Goal: Transaction & Acquisition: Book appointment/travel/reservation

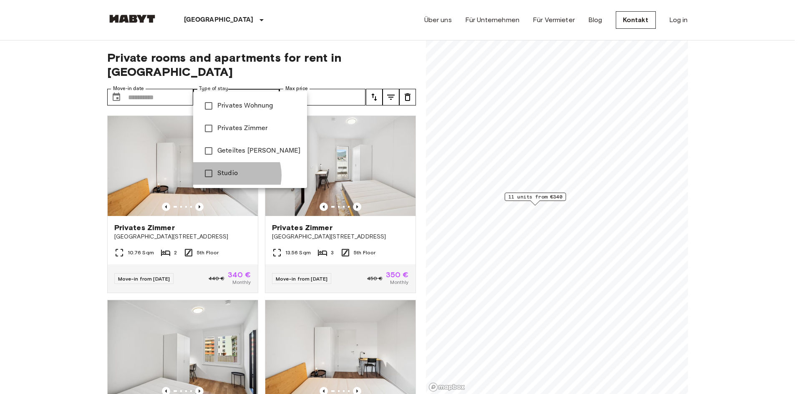
drag, startPoint x: 231, startPoint y: 175, endPoint x: 161, endPoint y: 128, distance: 85.0
click at [231, 175] on span "Studio" at bounding box center [258, 173] width 83 height 10
type input "******"
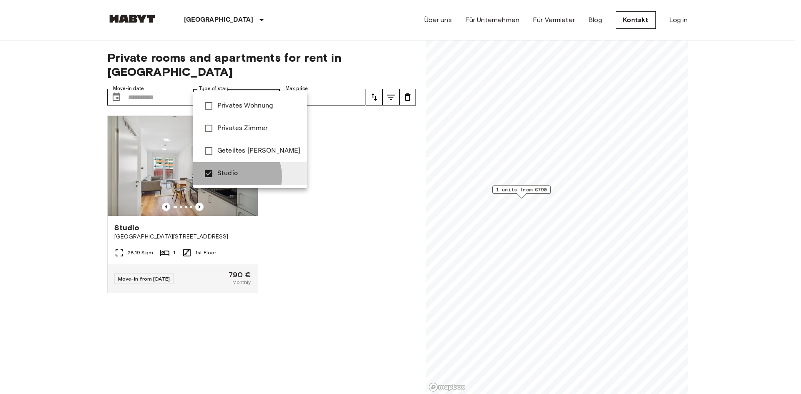
click at [234, 176] on span "Studio" at bounding box center [258, 173] width 83 height 10
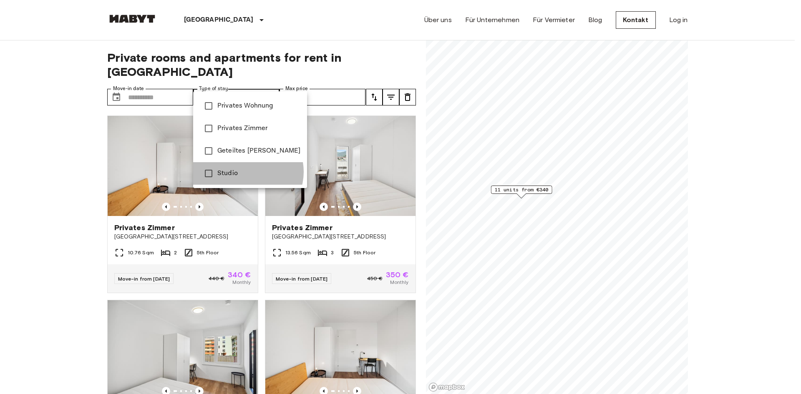
click at [247, 172] on span "Studio" at bounding box center [258, 173] width 83 height 10
type input "******"
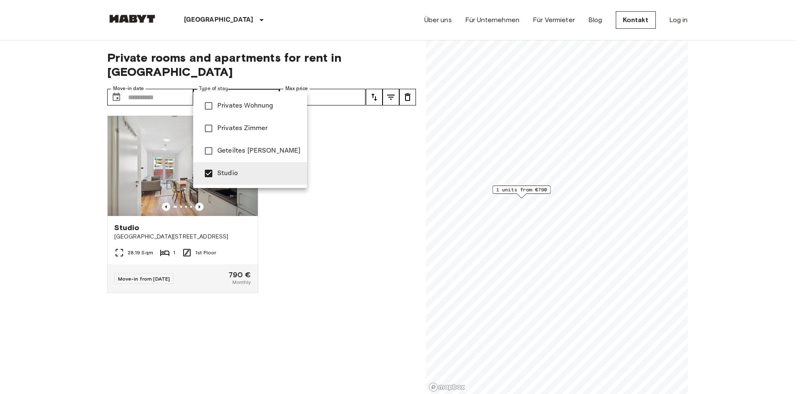
click at [25, 190] on div at bounding box center [400, 197] width 801 height 394
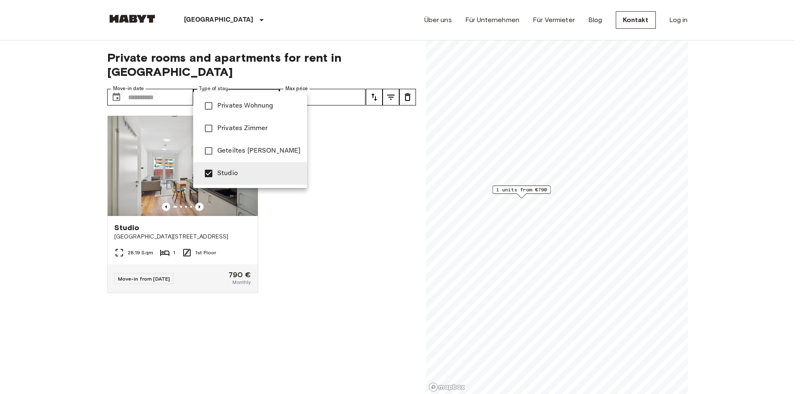
click at [362, 199] on div at bounding box center [400, 197] width 801 height 394
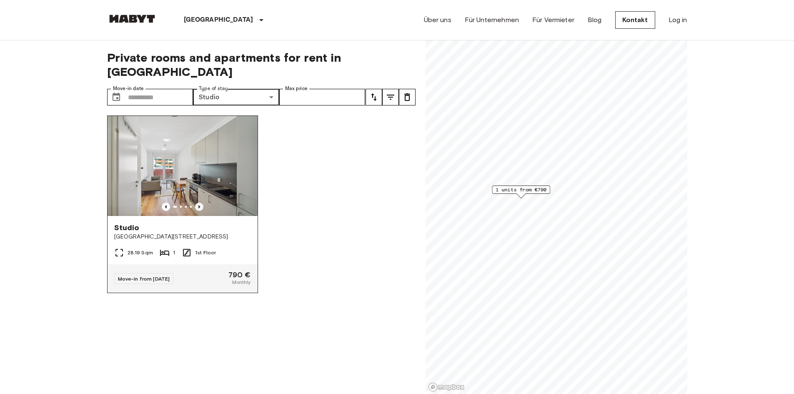
click at [199, 203] on icon "Previous image" at bounding box center [199, 207] width 8 height 8
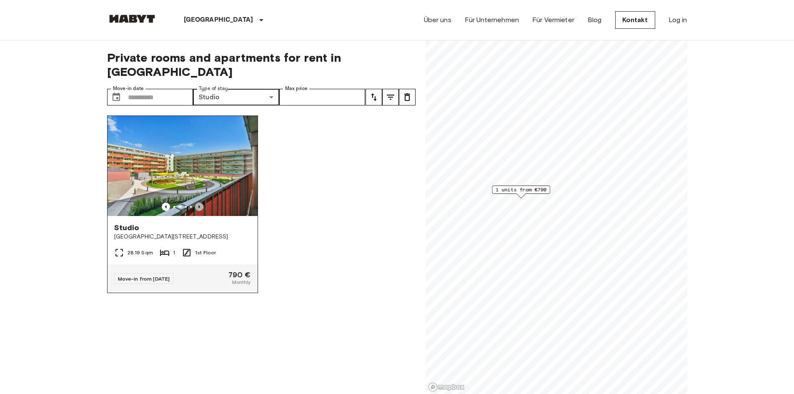
click at [199, 203] on icon "Previous image" at bounding box center [199, 207] width 8 height 8
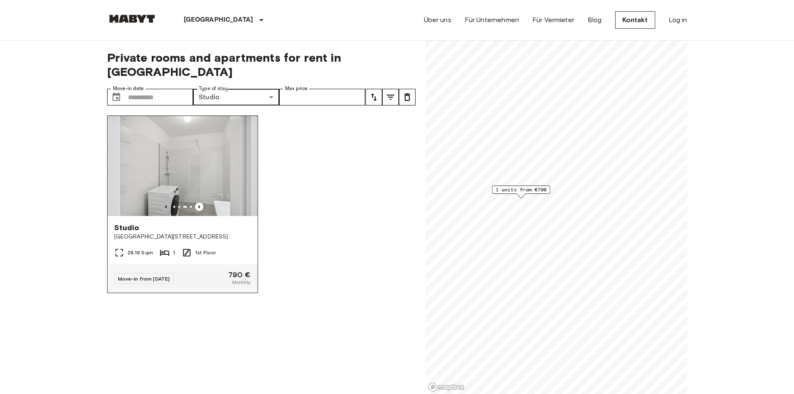
click at [165, 203] on icon "Previous image" at bounding box center [166, 207] width 8 height 8
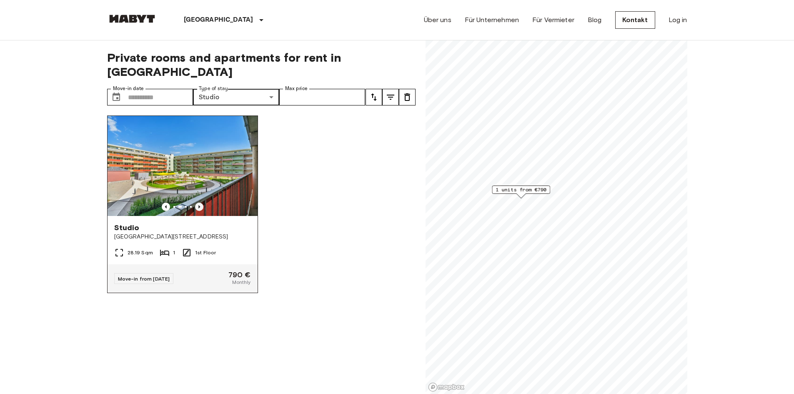
click at [196, 203] on icon "Previous image" at bounding box center [199, 207] width 8 height 8
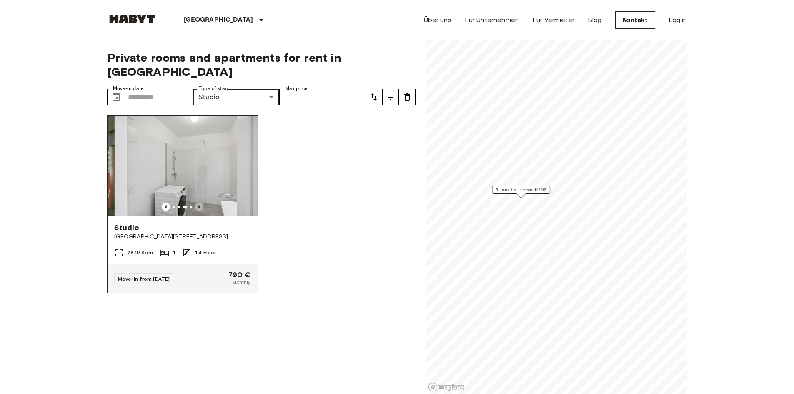
click at [196, 203] on icon "Previous image" at bounding box center [199, 207] width 8 height 8
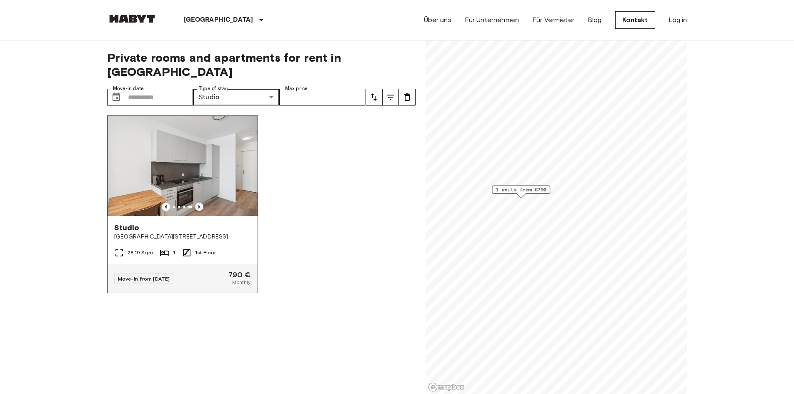
click at [195, 203] on icon "Previous image" at bounding box center [199, 207] width 8 height 8
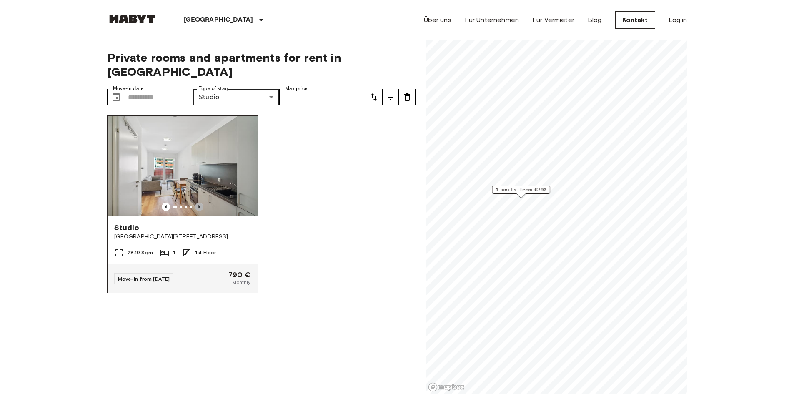
click at [196, 203] on icon "Previous image" at bounding box center [199, 207] width 8 height 8
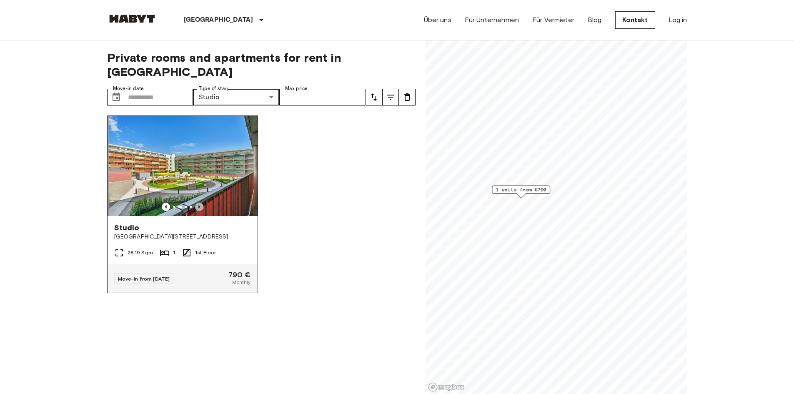
click at [196, 203] on icon "Previous image" at bounding box center [199, 207] width 8 height 8
